Goal: Obtain resource: Obtain resource

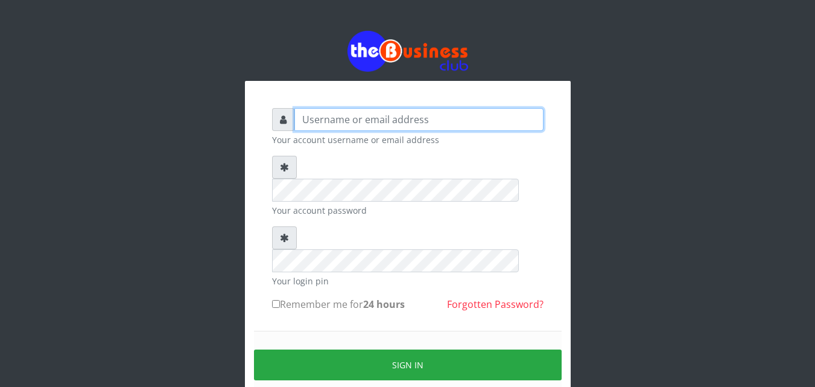
click at [441, 120] on input "text" at bounding box center [419, 119] width 249 height 23
type input "jesussoldier2015@gmail.com"
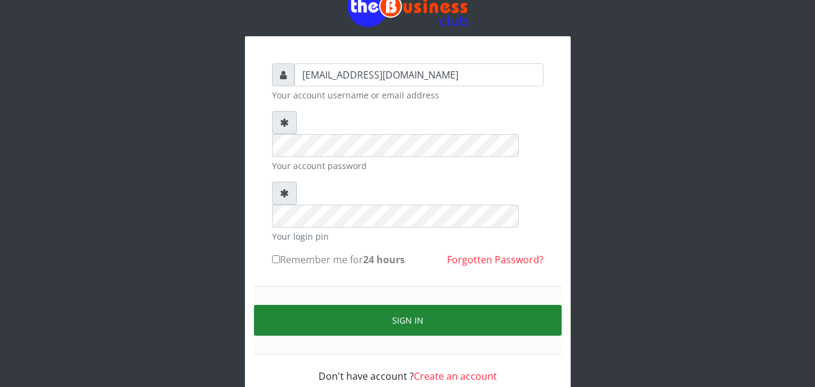
click at [400, 320] on form "jesussoldier2015@gmail.com Your account username or email address Your account …" at bounding box center [408, 223] width 272 height 320
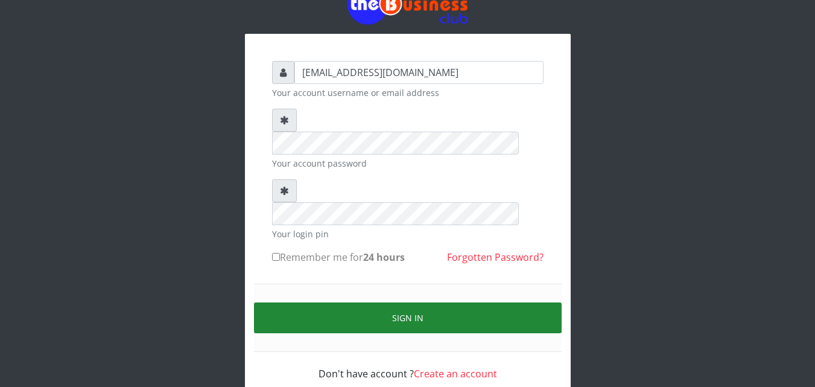
click at [418, 302] on button "Sign in" at bounding box center [408, 317] width 308 height 31
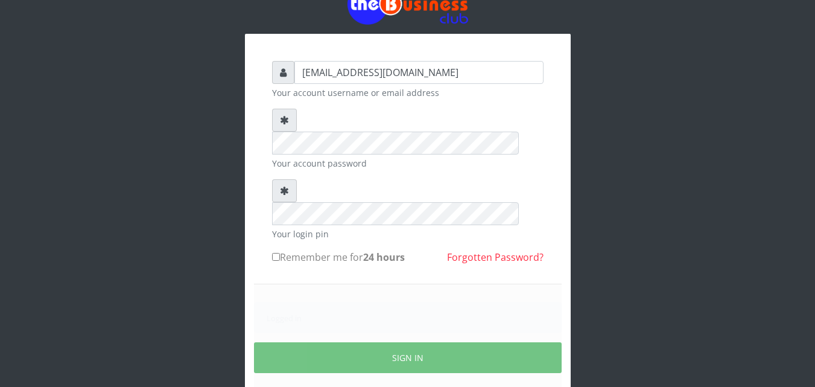
scroll to position [86, 0]
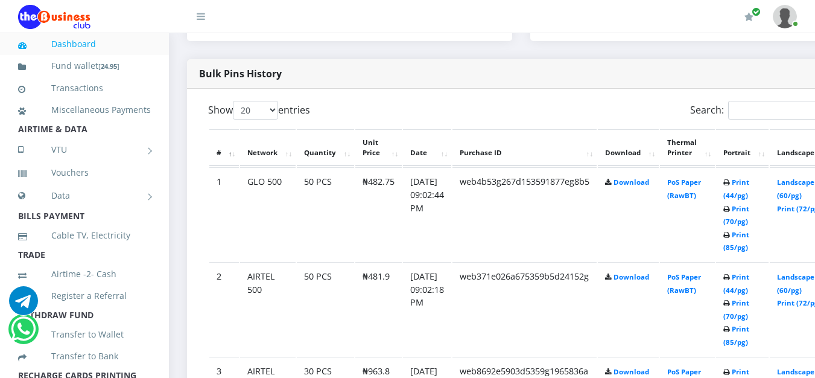
scroll to position [591, 0]
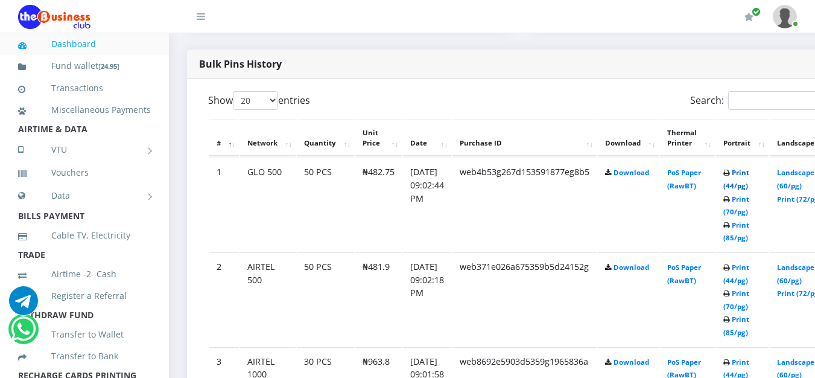
click at [750, 188] on link "Print (44/pg)" at bounding box center [737, 179] width 26 height 22
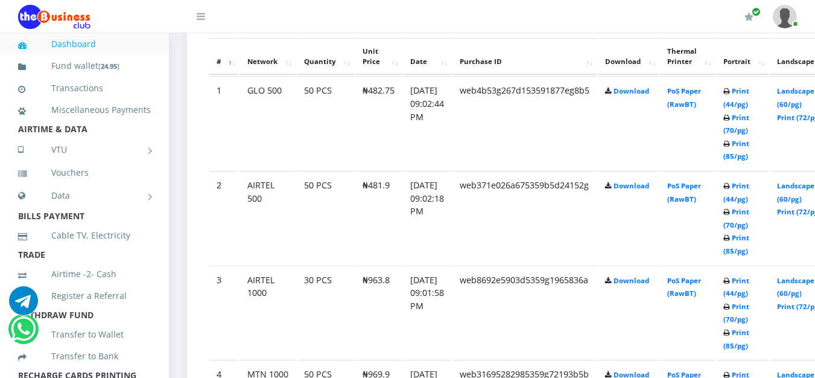
scroll to position [683, 0]
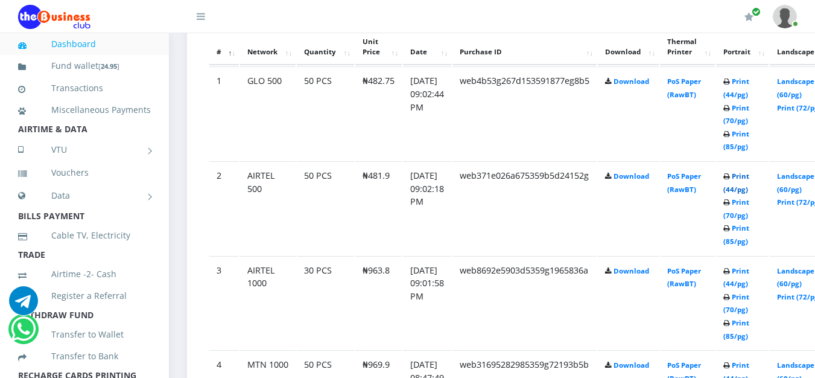
click at [750, 176] on link "Print (44/pg)" at bounding box center [737, 182] width 26 height 22
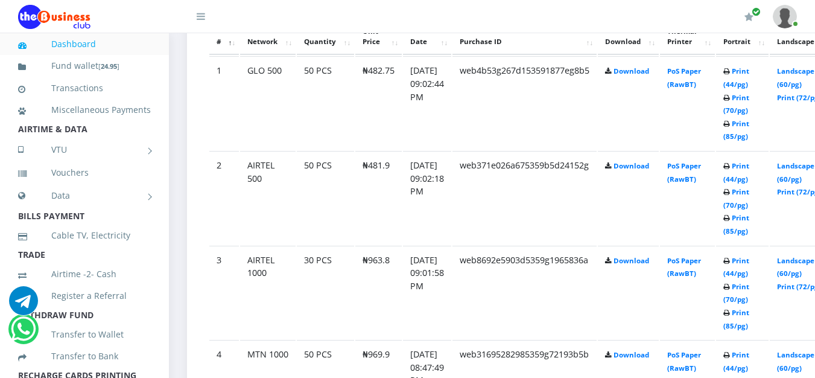
scroll to position [683, 0]
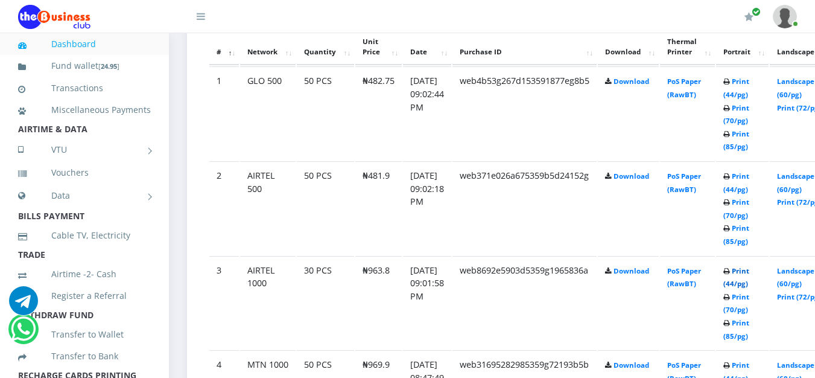
click at [750, 284] on link "Print (44/pg)" at bounding box center [737, 277] width 26 height 22
